Goal: Find specific page/section: Find specific page/section

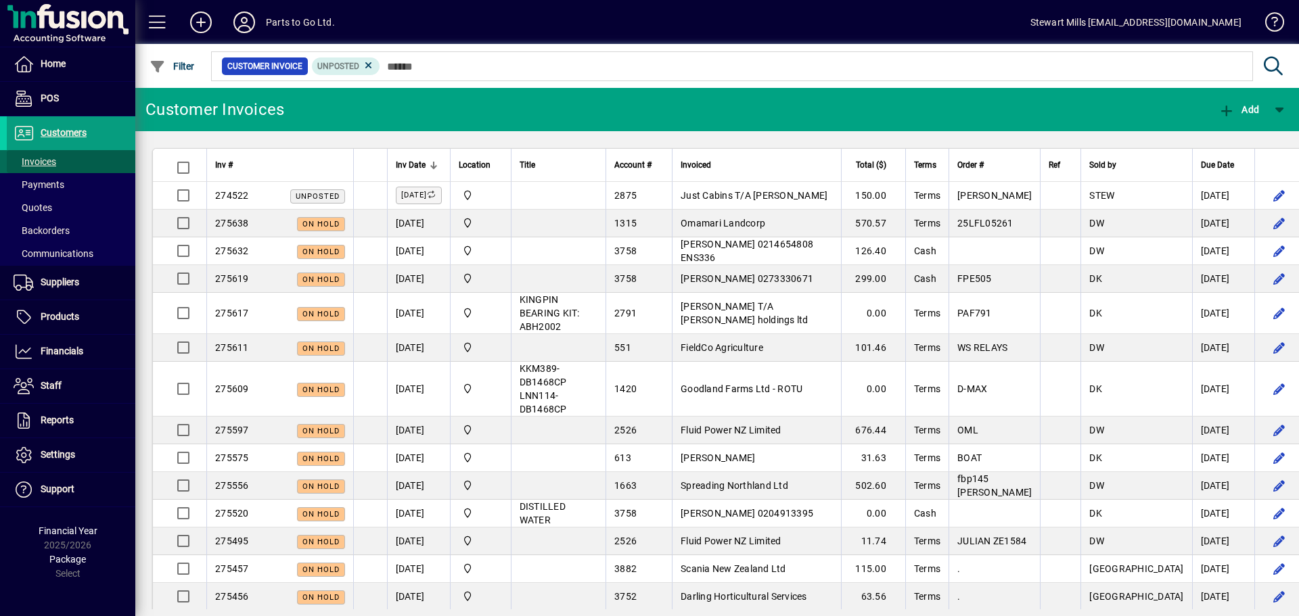
click at [39, 160] on span "Invoices" at bounding box center [35, 161] width 43 height 11
click at [41, 163] on span "Invoices" at bounding box center [35, 161] width 43 height 11
click at [64, 136] on span "Customers" at bounding box center [64, 132] width 46 height 11
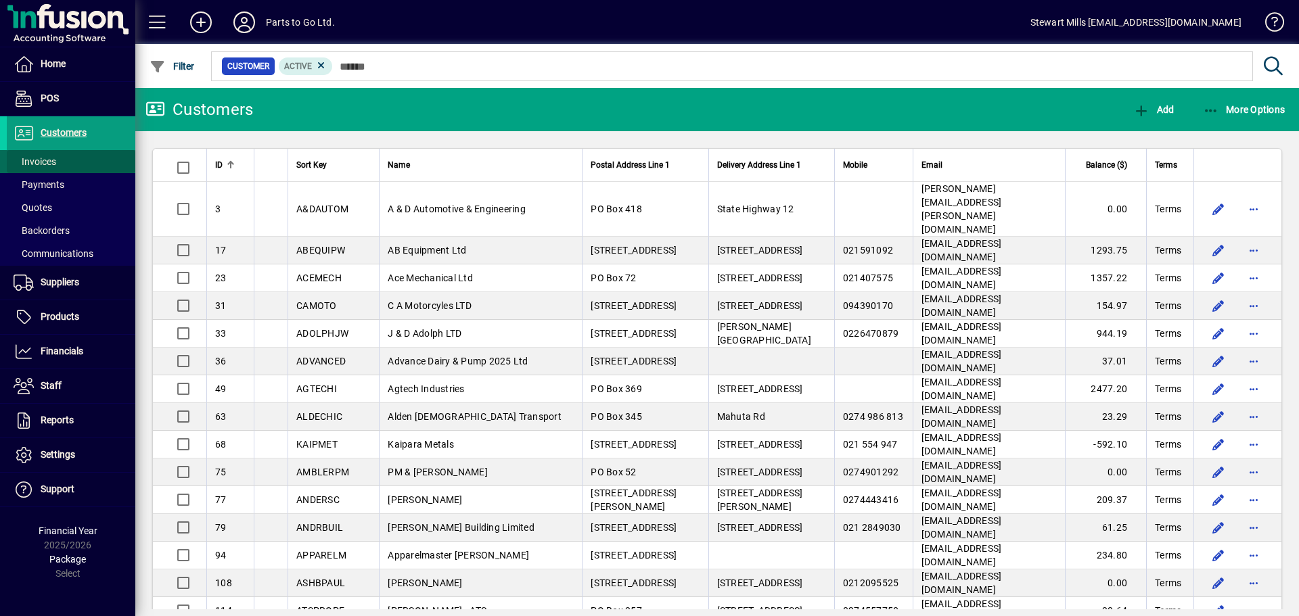
click at [41, 158] on span "Invoices" at bounding box center [35, 161] width 43 height 11
